Goal: Check status

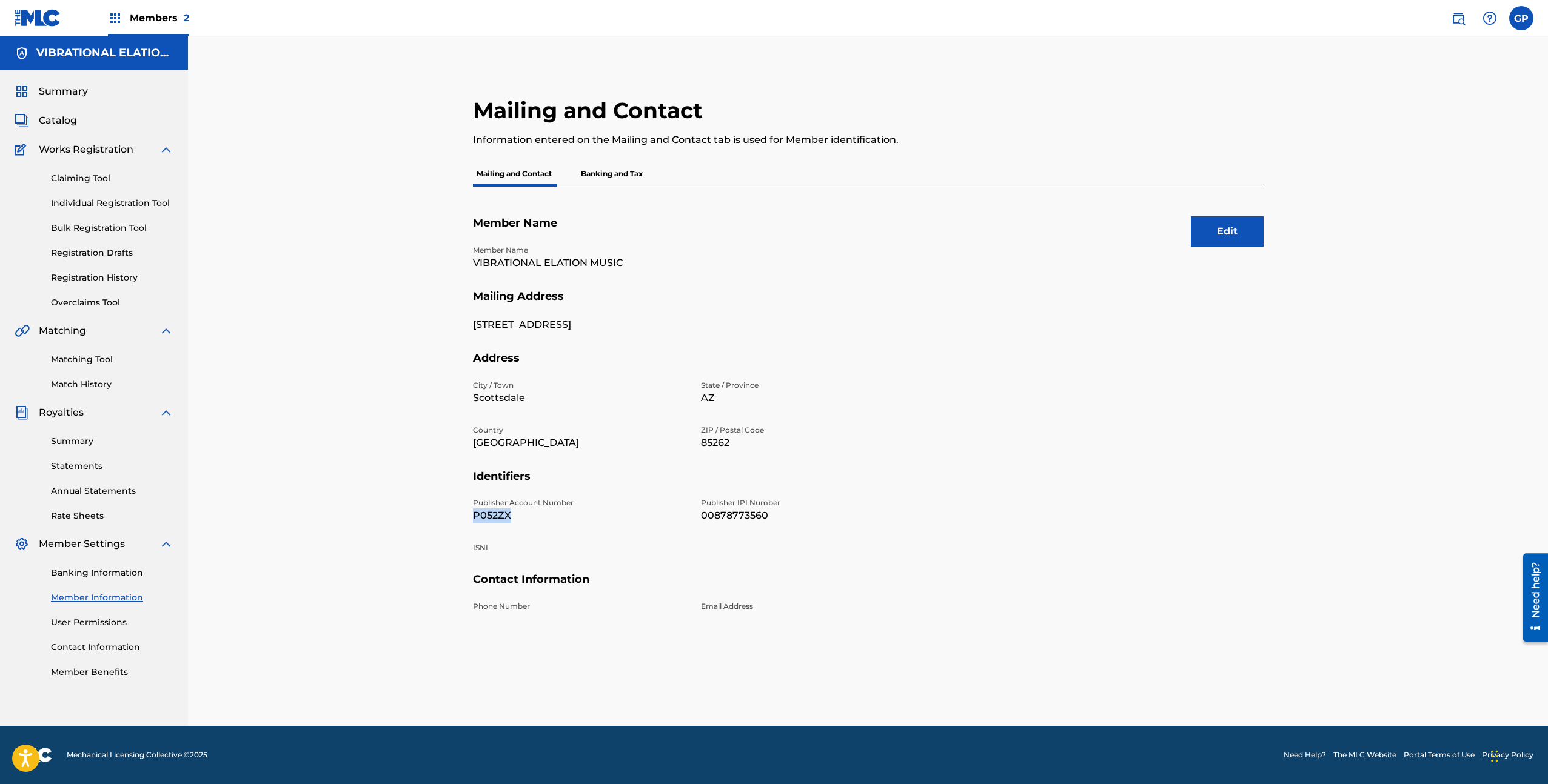
click at [77, 465] on link "Statements" at bounding box center [112, 466] width 123 height 13
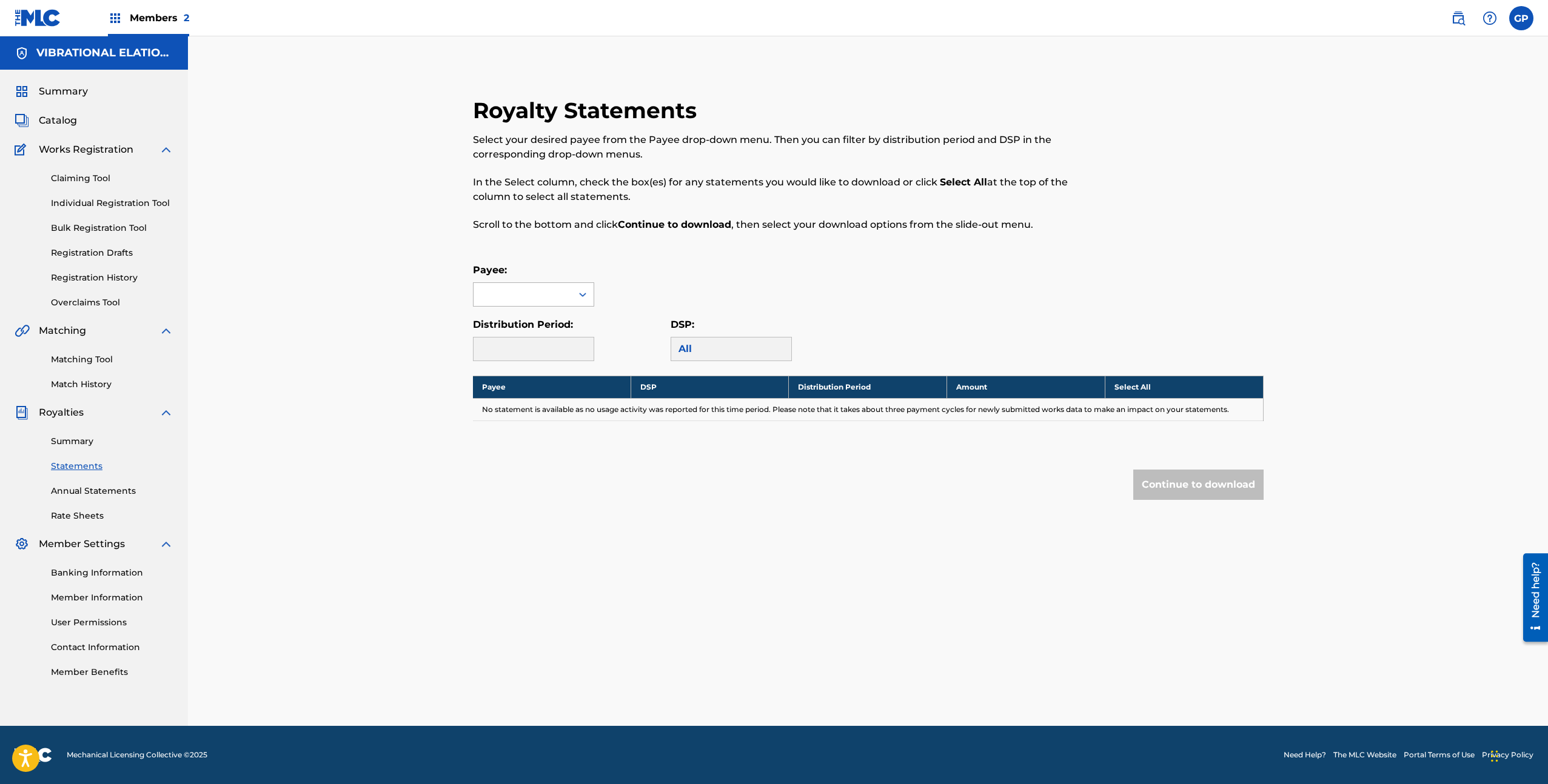
click at [519, 295] on div at bounding box center [522, 294] width 98 height 23
click at [363, 321] on div "Royalty Statements Select your desired payee from the Payee drop-down menu. The…" at bounding box center [868, 382] width 1360 height 690
click at [85, 436] on link "Summary" at bounding box center [112, 441] width 123 height 13
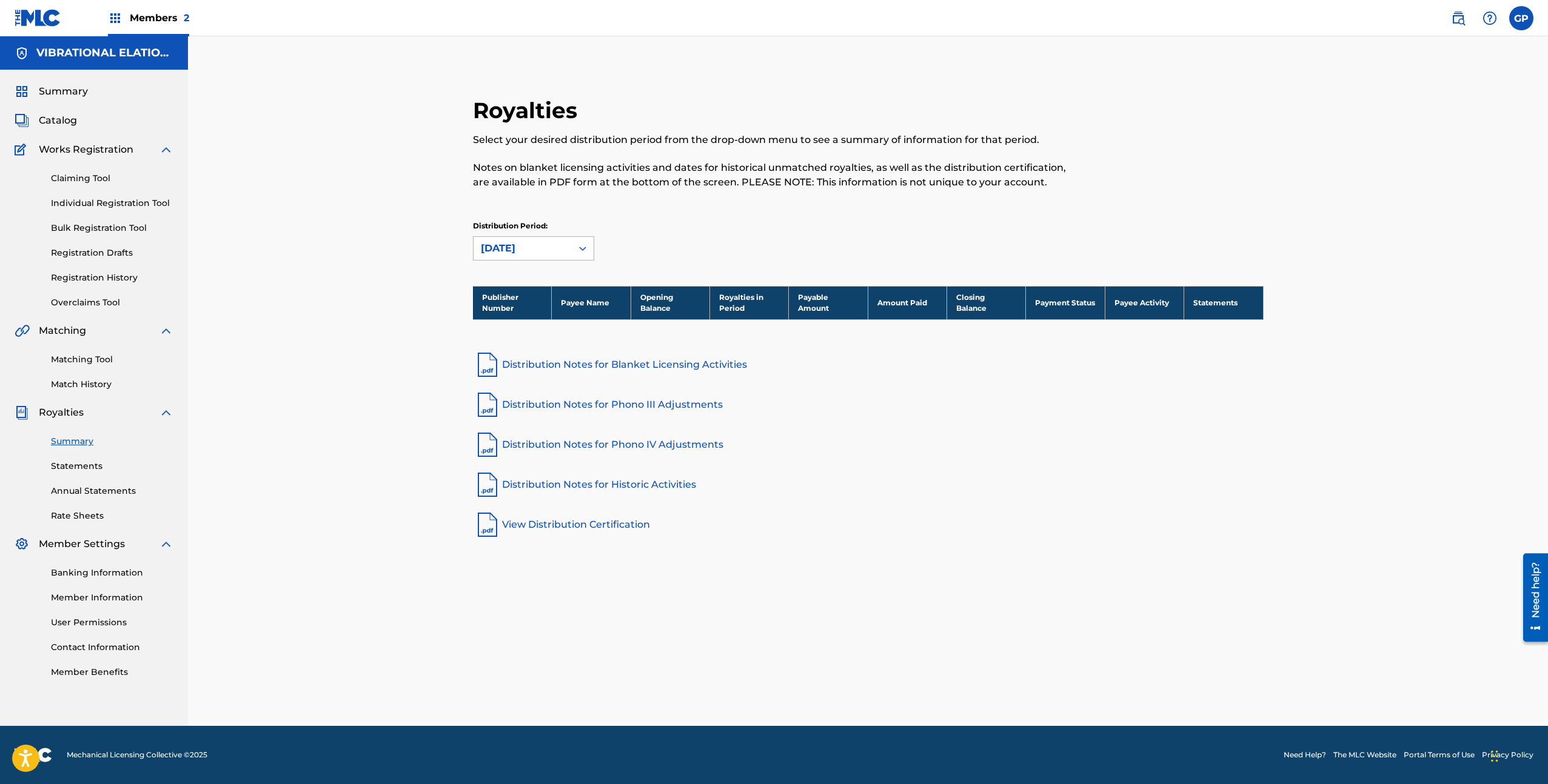
click at [577, 250] on icon at bounding box center [582, 248] width 12 height 12
click at [525, 319] on div "[DATE]" at bounding box center [533, 306] width 120 height 30
click at [544, 248] on div "[DATE]" at bounding box center [522, 249] width 84 height 14
click at [531, 331] on div "[DATE]" at bounding box center [533, 336] width 120 height 30
